Goal: Task Accomplishment & Management: Manage account settings

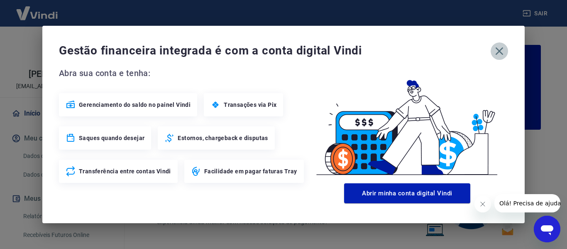
click at [501, 53] on icon "button" at bounding box center [499, 50] width 13 height 13
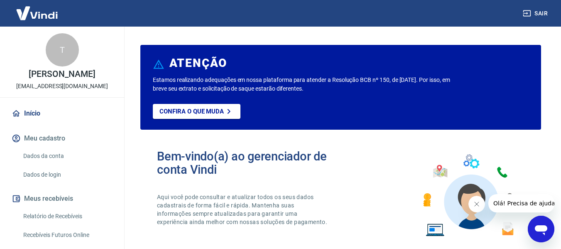
click at [271, 144] on div "Bem-vindo(a) ao gerenciador de conta Vindi Aqui você pode consultar e atualizar…" at bounding box center [340, 195] width 401 height 118
click at [290, 162] on h2 "Bem-vindo(a) ao gerenciador de conta Vindi" at bounding box center [249, 163] width 184 height 27
click at [49, 157] on link "Dados da conta" at bounding box center [67, 155] width 94 height 17
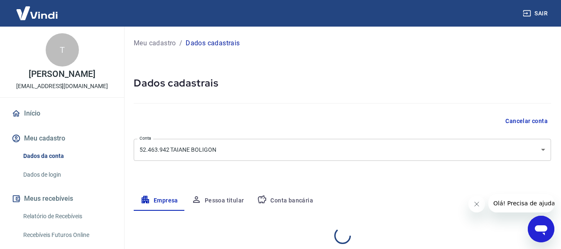
select select "RS"
select select "business"
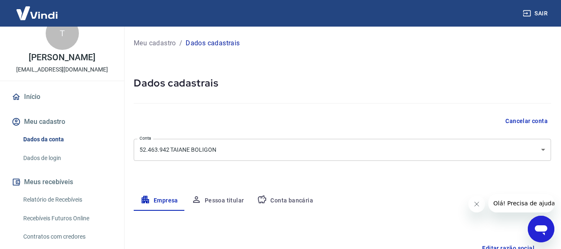
scroll to position [81, 0]
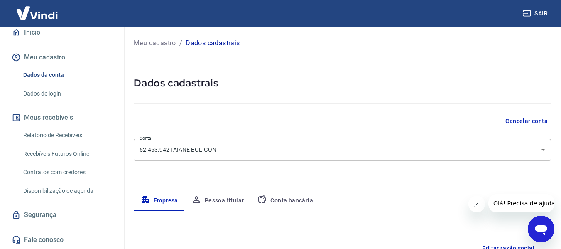
click at [24, 13] on img at bounding box center [37, 12] width 54 height 25
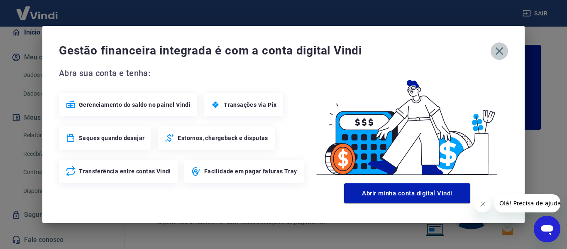
click at [499, 52] on icon "button" at bounding box center [500, 51] width 8 height 8
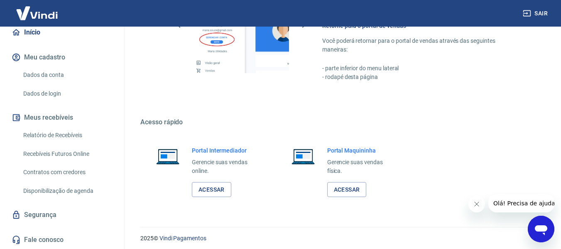
scroll to position [519, 0]
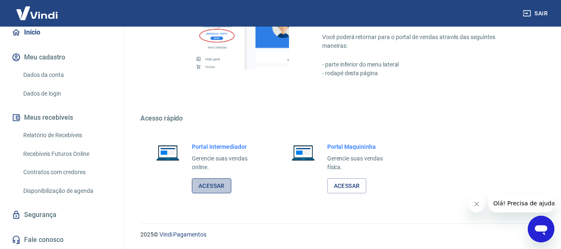
click at [203, 183] on link "Acessar" at bounding box center [211, 185] width 39 height 15
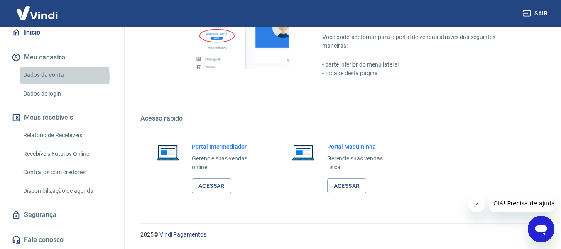
click at [57, 77] on link "Dados da conta" at bounding box center [67, 74] width 94 height 17
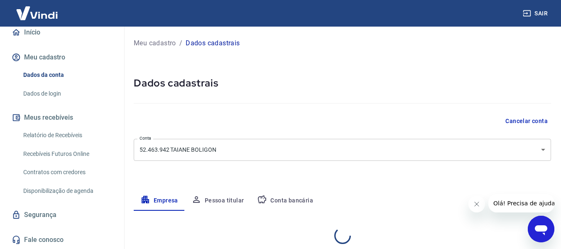
select select "RS"
select select "business"
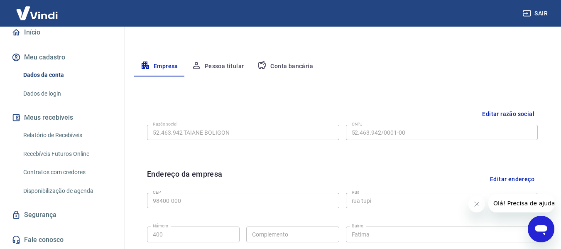
scroll to position [118, 0]
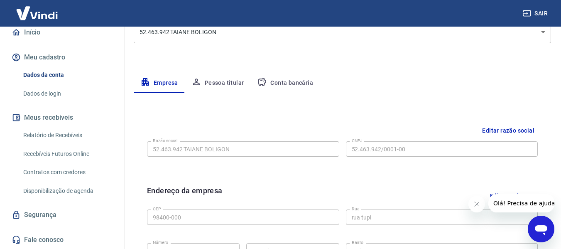
click at [290, 78] on button "Conta bancária" at bounding box center [284, 83] width 69 height 20
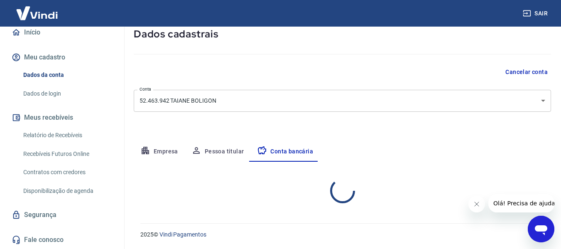
select select "1"
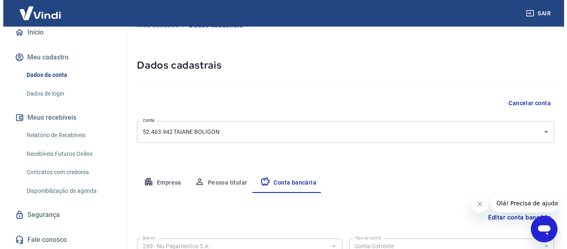
scroll to position [0, 0]
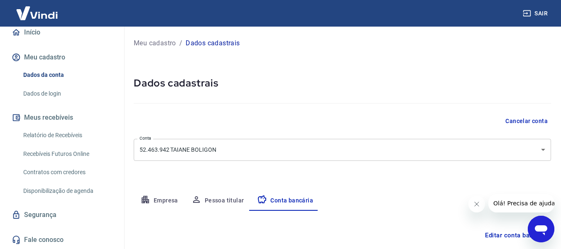
click at [56, 76] on link "Dados da conta" at bounding box center [67, 74] width 94 height 17
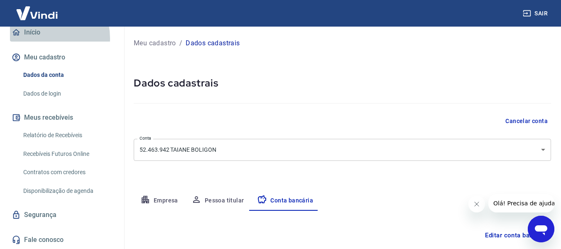
click at [39, 38] on link "Início" at bounding box center [62, 32] width 104 height 18
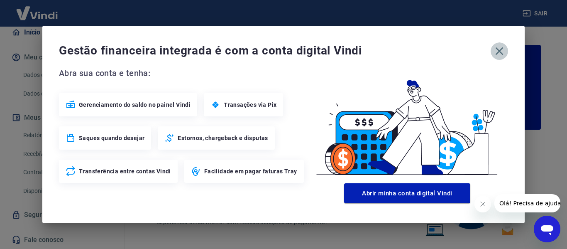
click at [500, 48] on icon "button" at bounding box center [499, 50] width 13 height 13
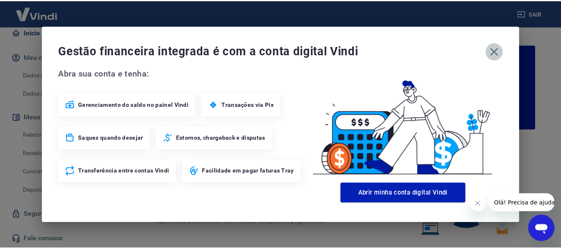
scroll to position [78, 0]
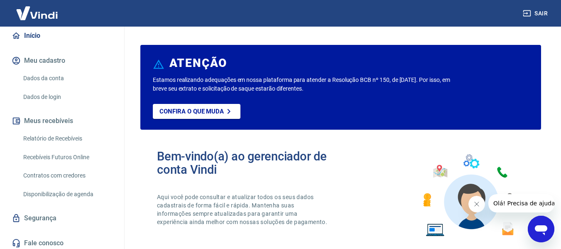
click at [326, 164] on h2 "Bem-vindo(a) ao gerenciador de conta Vindi" at bounding box center [249, 163] width 184 height 27
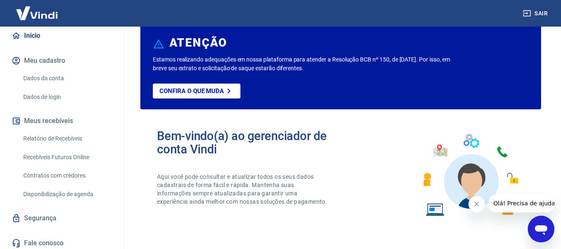
scroll to position [0, 0]
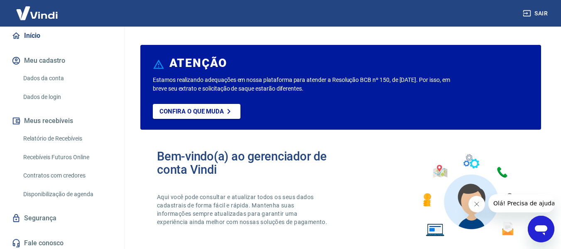
click at [326, 164] on h2 "Bem-vindo(a) ao gerenciador de conta Vindi" at bounding box center [249, 163] width 184 height 27
